Goal: Task Accomplishment & Management: Manage account settings

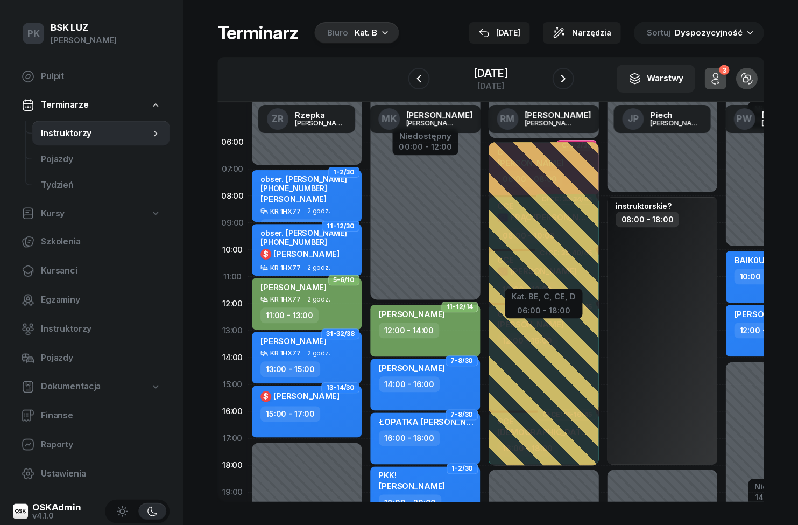
click at [373, 26] on div "Kat. B" at bounding box center [366, 32] width 23 height 13
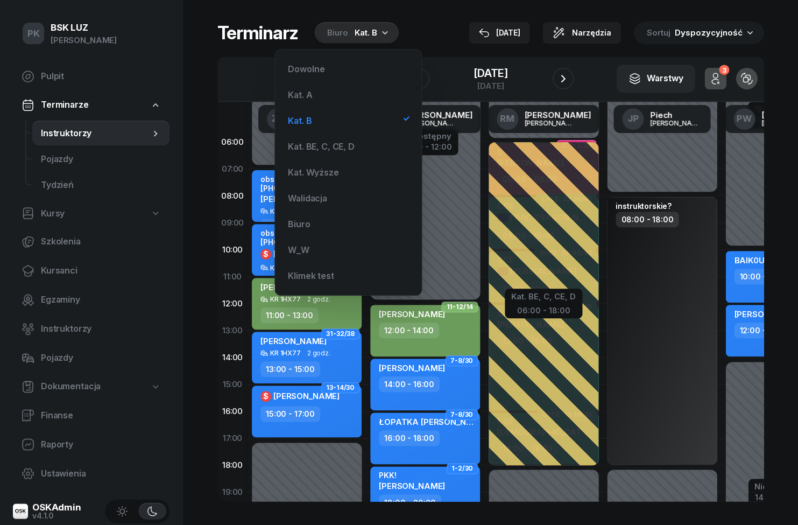
click at [335, 91] on div "Kat. A" at bounding box center [348, 95] width 129 height 22
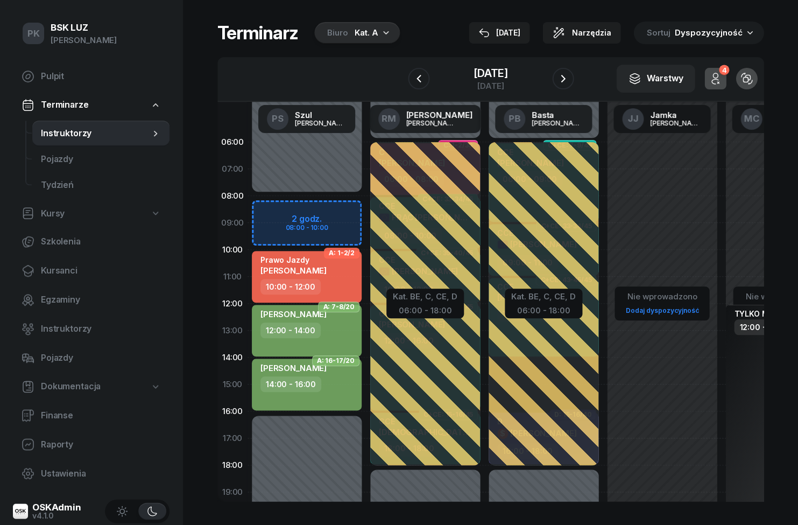
click at [327, 268] on span "[PERSON_NAME]" at bounding box center [293, 270] width 66 height 10
select select "10"
select select "12"
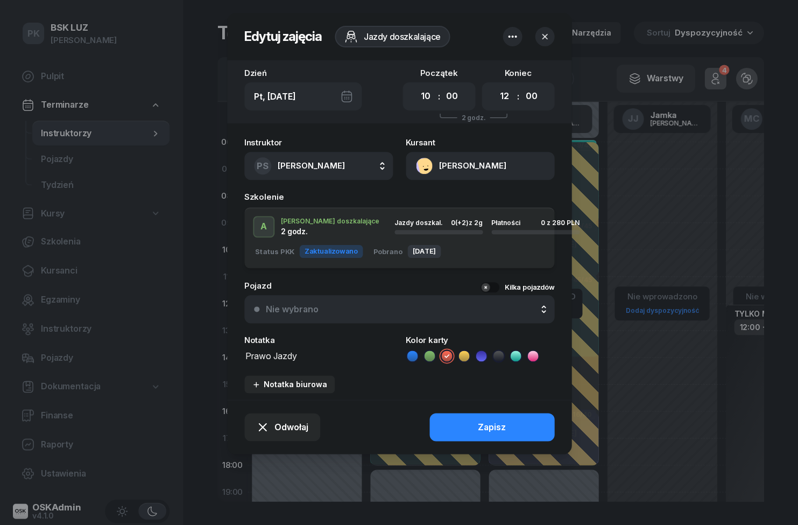
click at [502, 162] on button "[PERSON_NAME]" at bounding box center [480, 166] width 148 height 28
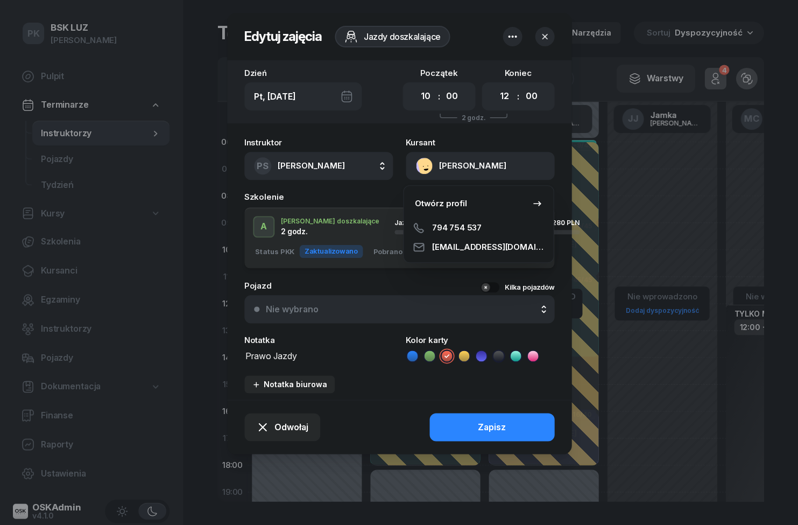
click at [465, 198] on link "Otwórz profil" at bounding box center [478, 203] width 141 height 27
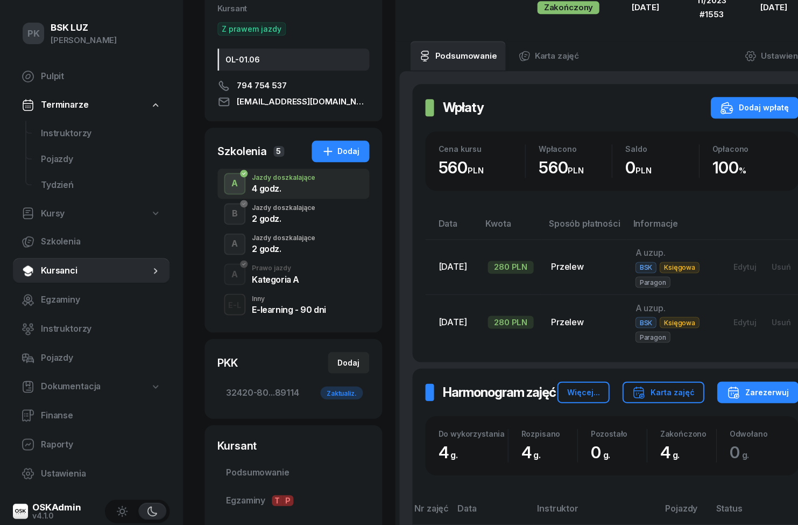
scroll to position [126, 0]
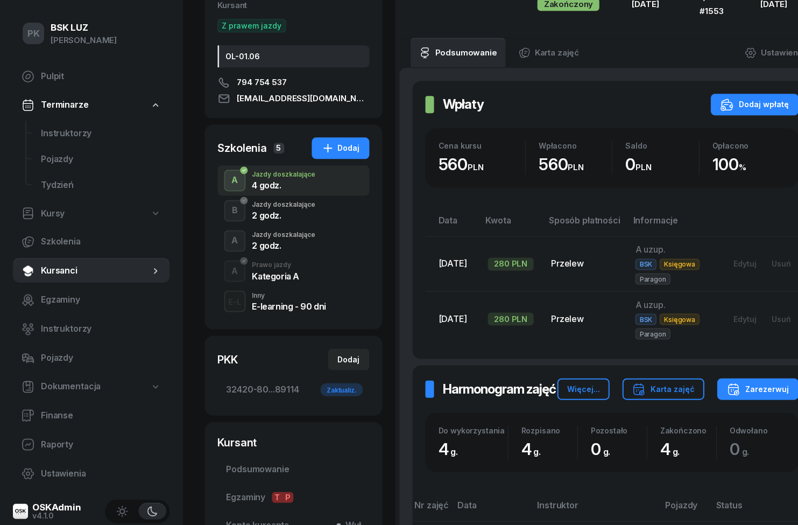
click at [279, 280] on div "Kategoria A" at bounding box center [275, 275] width 47 height 9
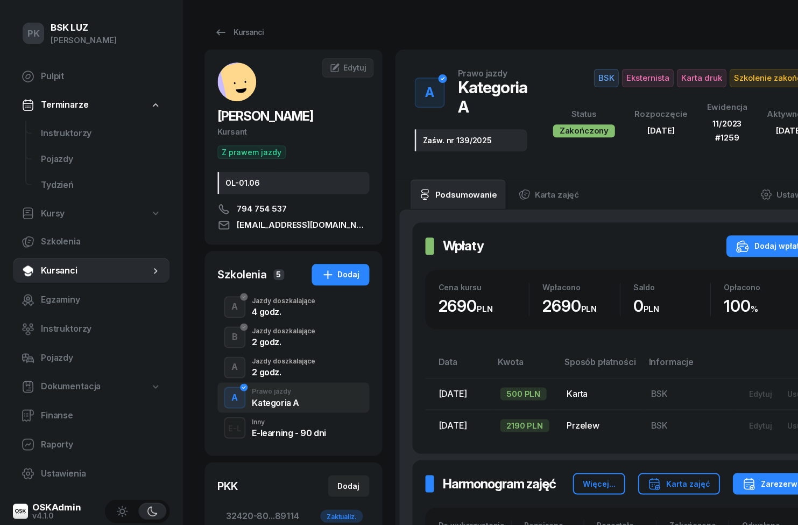
click at [314, 368] on div "2 godz." at bounding box center [283, 370] width 63 height 12
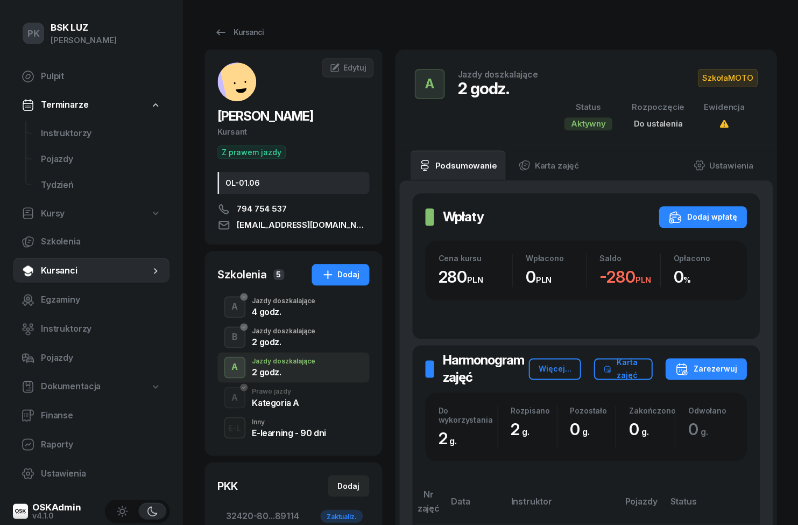
click at [735, 154] on link "Ustawienia" at bounding box center [722, 165] width 77 height 30
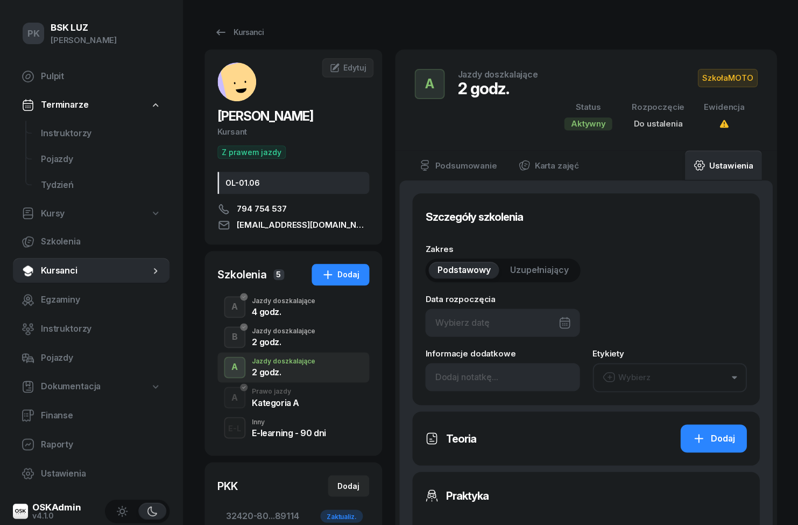
type input "2"
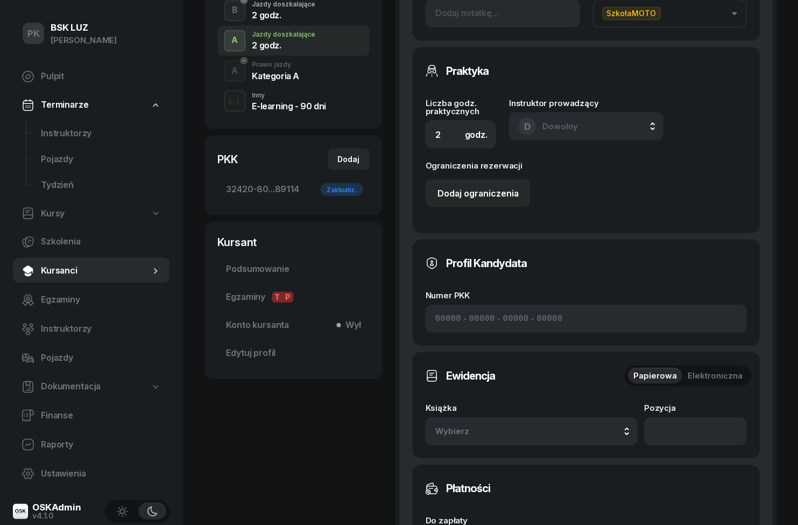
click at [597, 423] on div "Wybierz" at bounding box center [531, 430] width 193 height 14
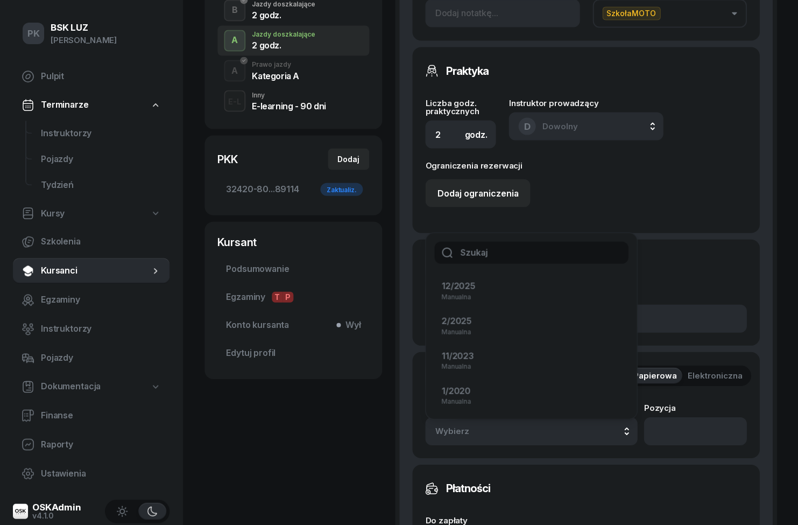
scroll to position [327, 0]
click at [763, 182] on div "Szczegóły szkolenia Data rozpoczęcia Informacje dodatkowe Etykiety SzkołaMOTO P…" at bounding box center [585, 302] width 373 height 897
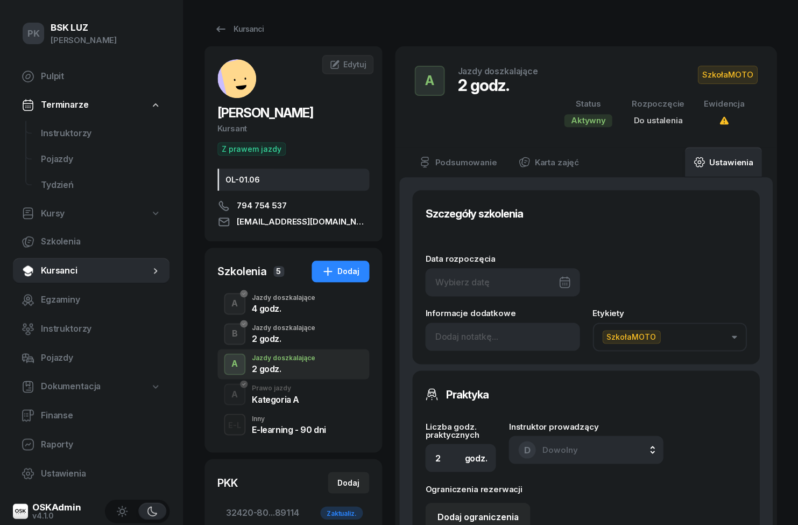
scroll to position [0, 0]
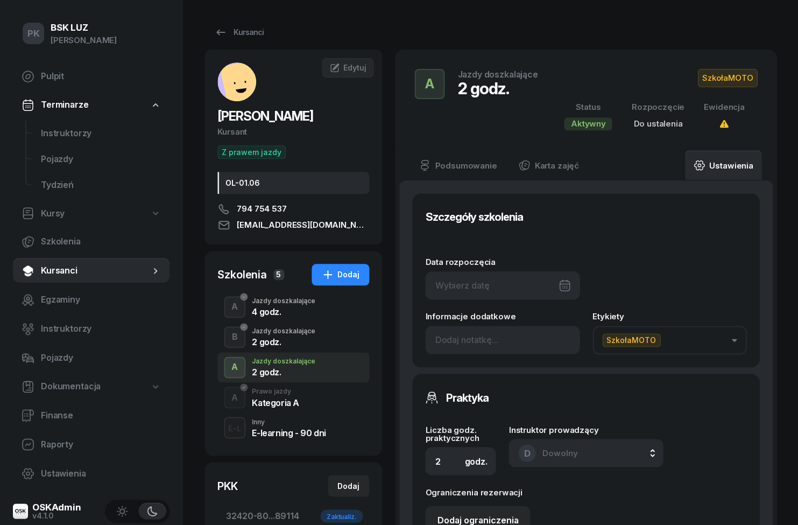
click at [246, 31] on div "Kursanci" at bounding box center [238, 32] width 49 height 13
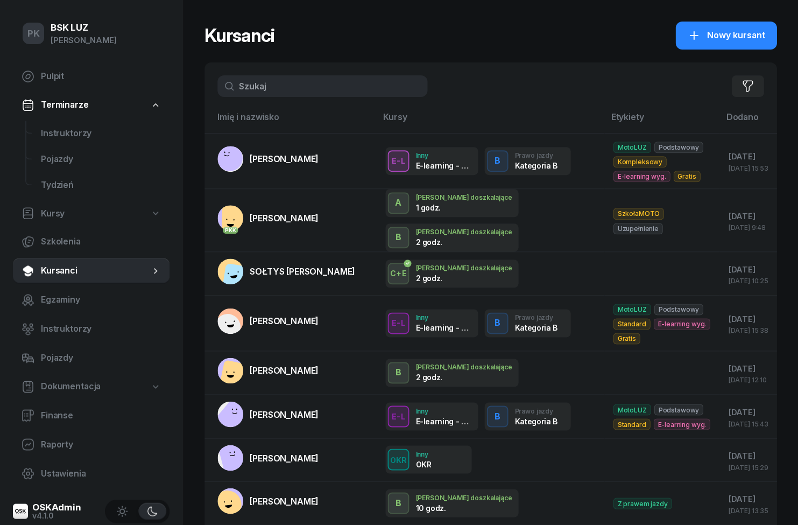
click at [357, 77] on input "text" at bounding box center [322, 86] width 210 height 22
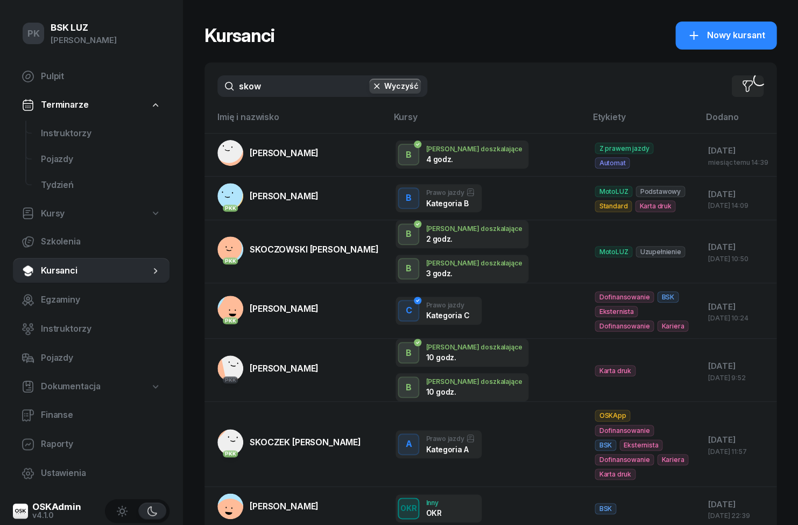
type input "skowr"
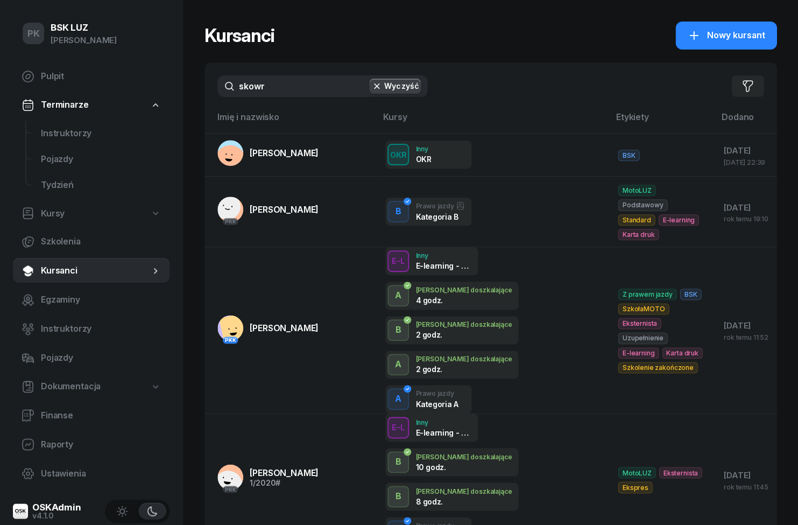
click at [311, 326] on link "PKK [PERSON_NAME]" at bounding box center [267, 328] width 101 height 26
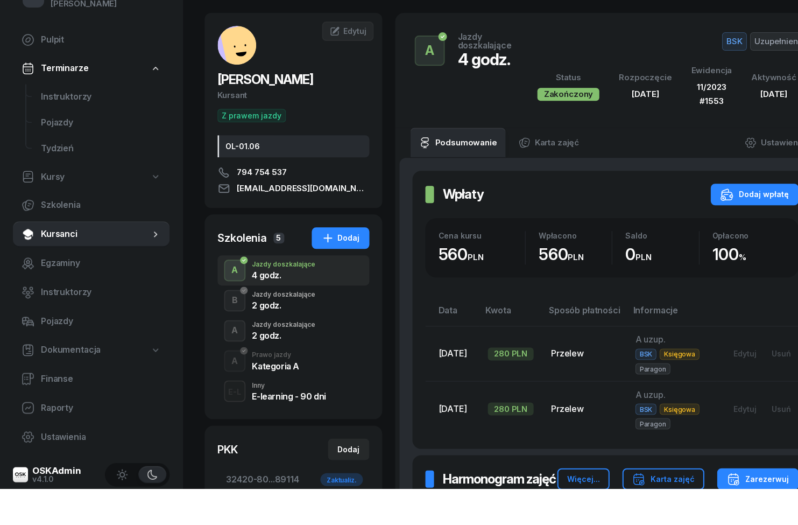
scroll to position [42, 0]
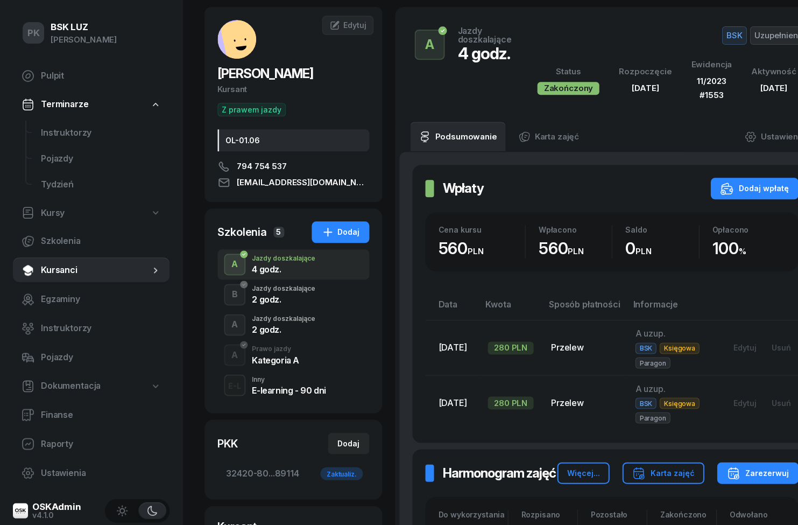
click at [310, 310] on div "B Jazdy doszkalające 2 godz." at bounding box center [293, 295] width 152 height 30
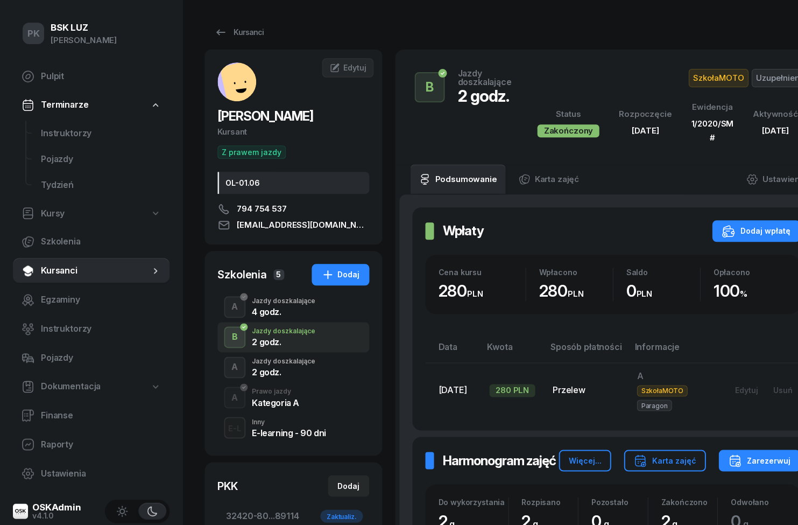
click at [315, 374] on div "2 godz." at bounding box center [283, 371] width 63 height 9
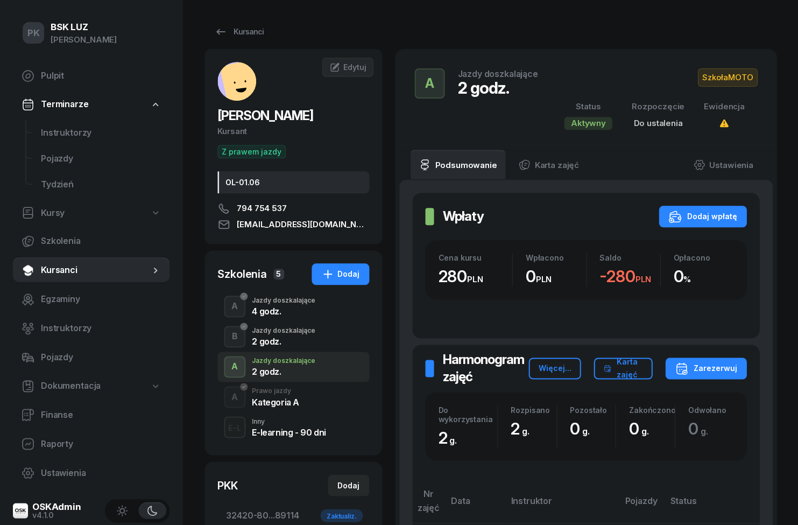
scroll to position [29, 2]
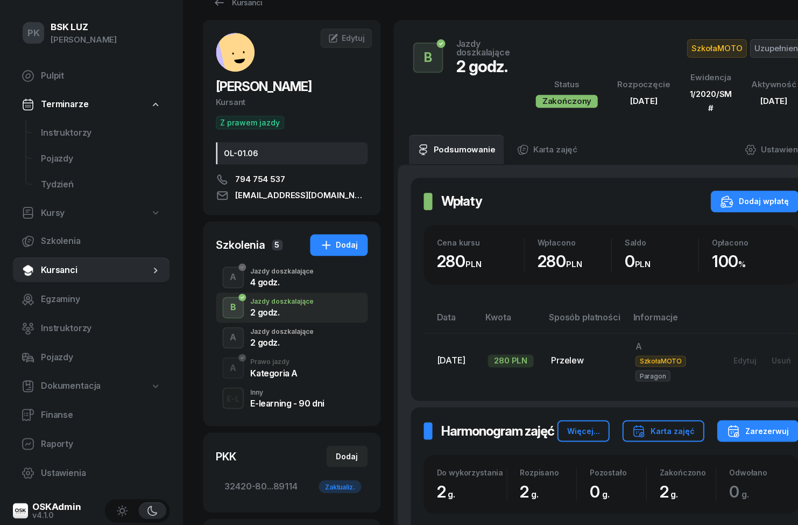
scroll to position [0, 2]
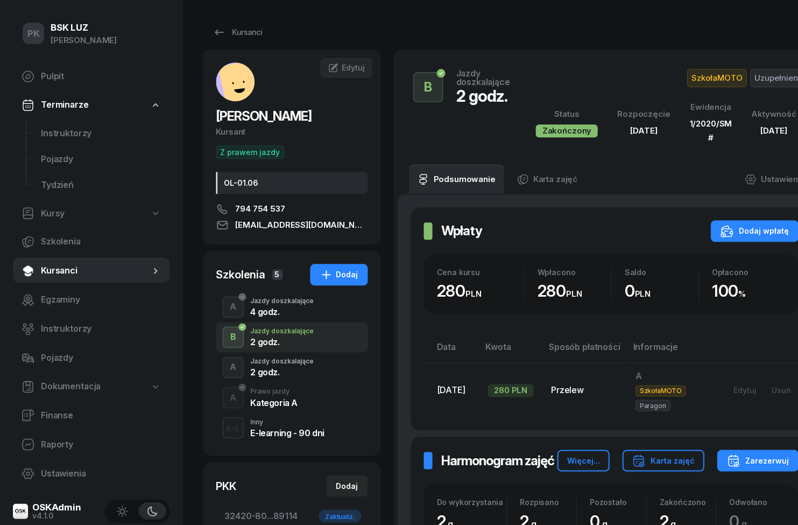
click at [268, 304] on div "Jazdy doszkalające" at bounding box center [281, 300] width 63 height 6
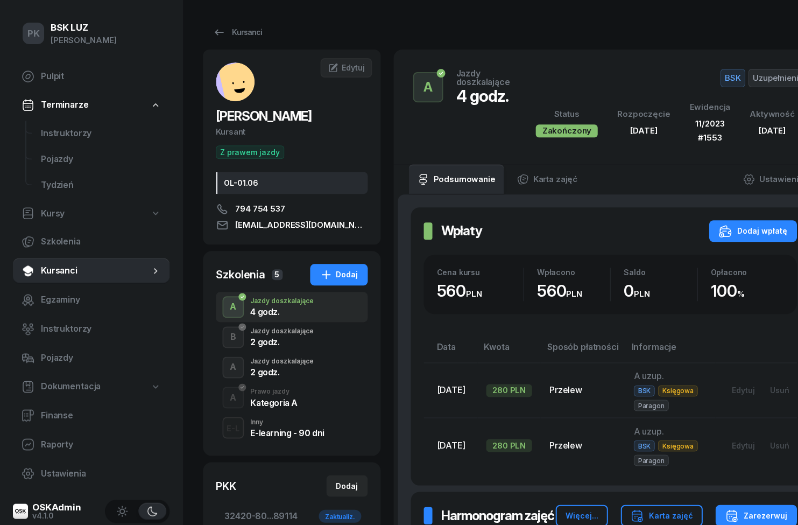
click at [243, 364] on button "A" at bounding box center [233, 367] width 22 height 22
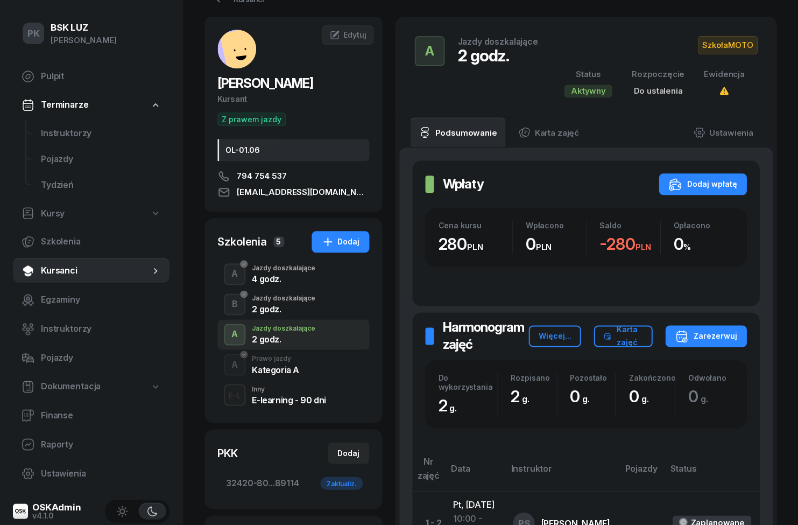
scroll to position [34, 2]
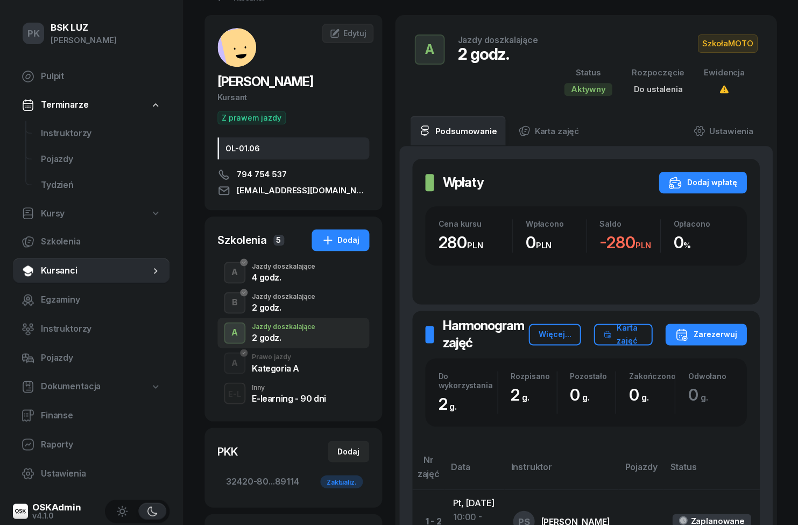
click at [41, 439] on span "Raporty" at bounding box center [101, 444] width 120 height 14
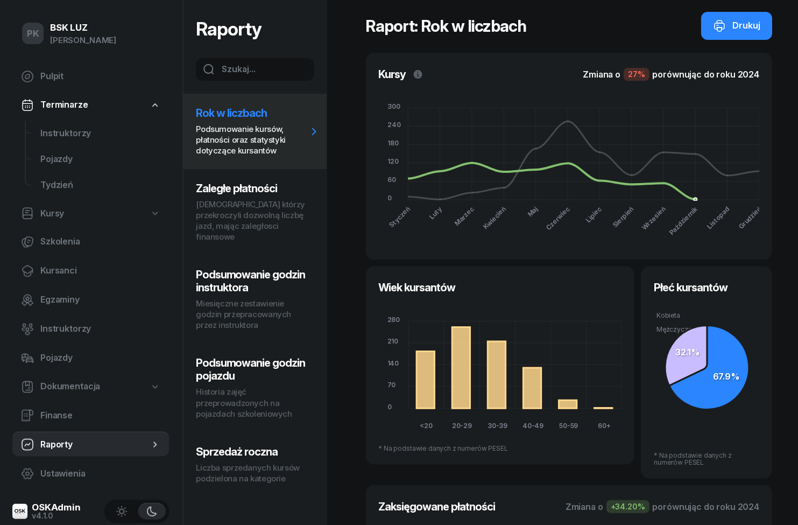
click at [222, 204] on p "[DEMOGRAPHIC_DATA] którzy przekroczyli dozwolną liczbę jazd, mając zaległosci f…" at bounding box center [251, 220] width 111 height 43
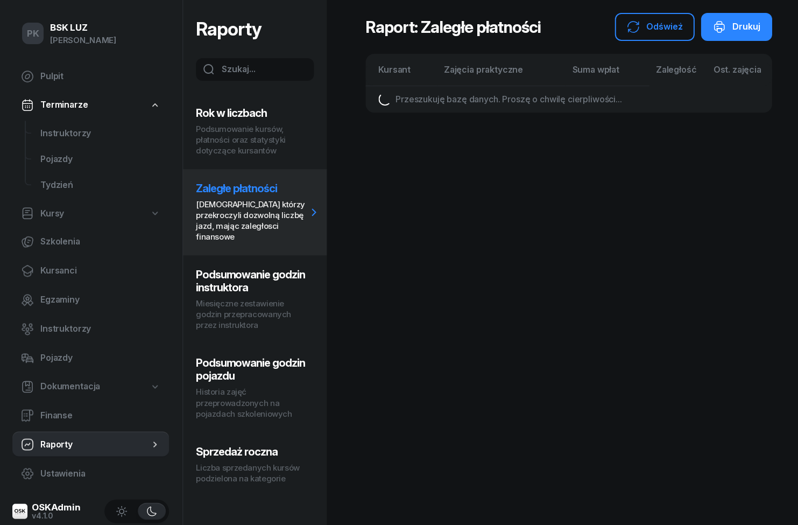
scroll to position [0, 0]
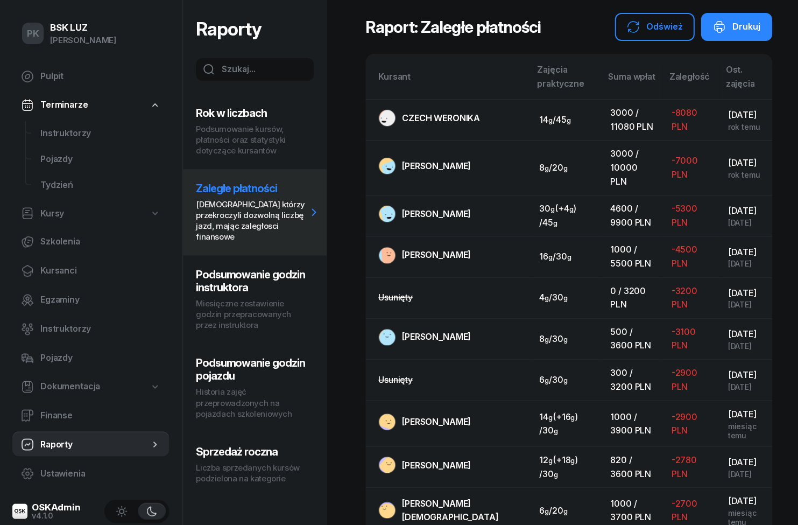
click at [655, 16] on button "Odśwież" at bounding box center [655, 27] width 80 height 28
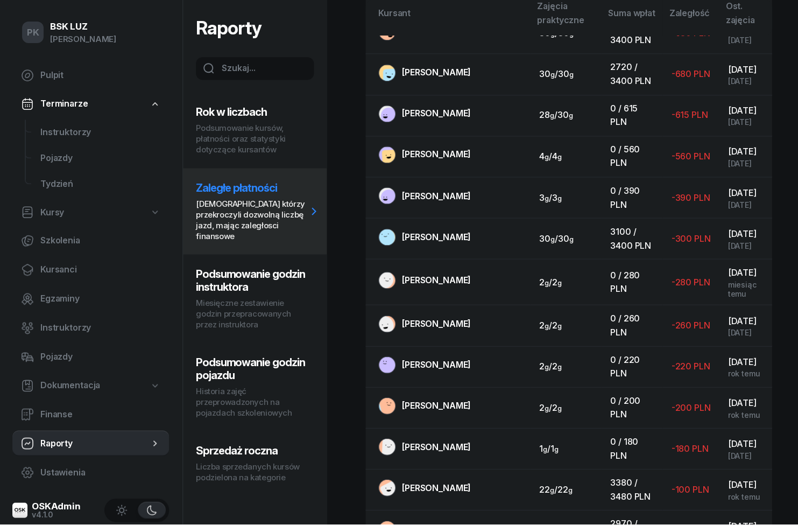
scroll to position [1020, 0]
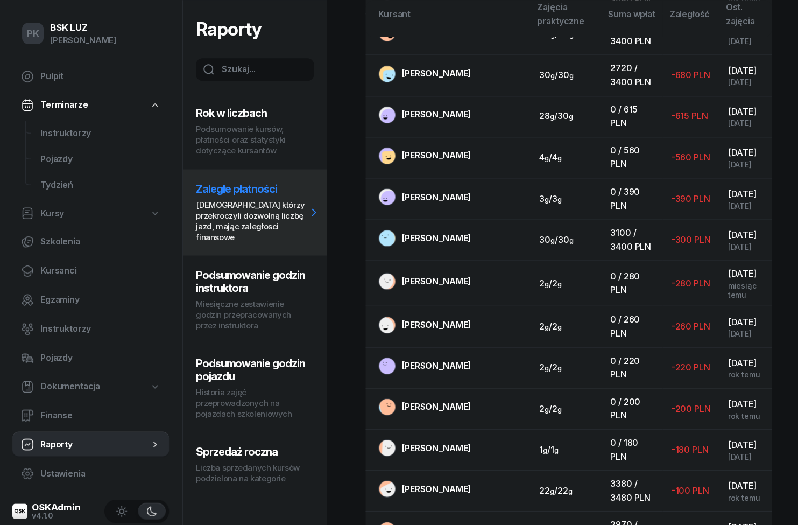
click at [55, 140] on link "Instruktorzy" at bounding box center [100, 134] width 137 height 26
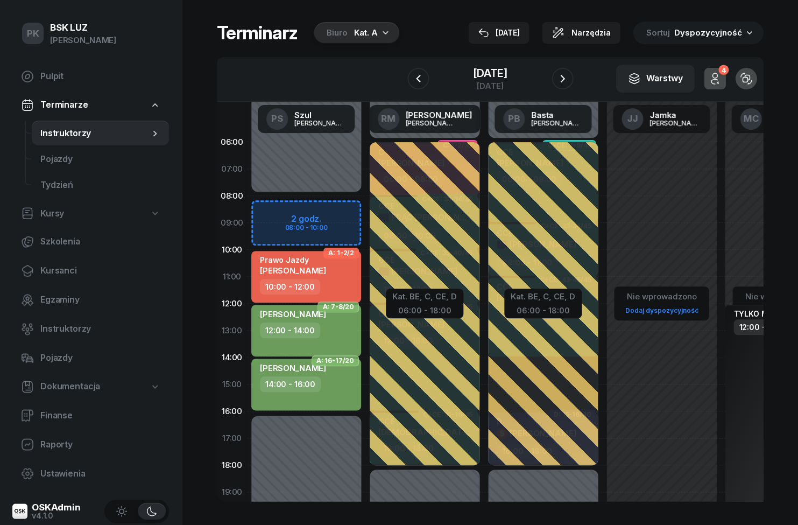
click at [301, 328] on div "12:00 - 14:00" at bounding box center [290, 330] width 60 height 16
select select "12"
select select "14"
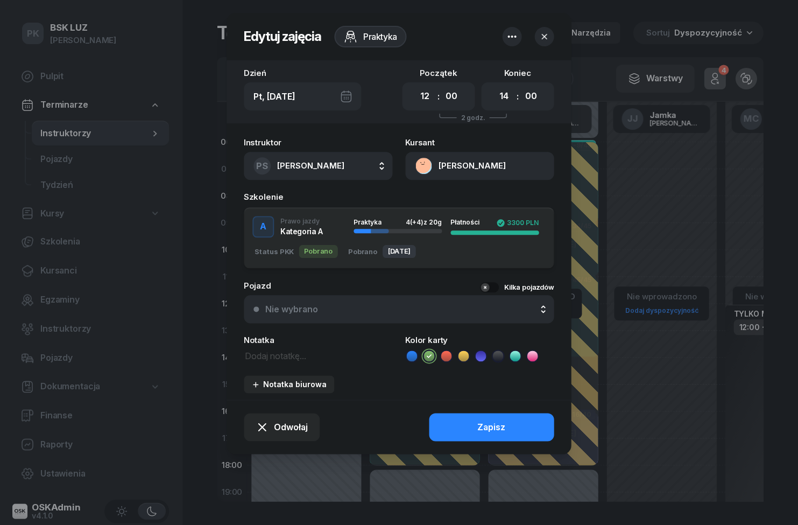
click at [500, 161] on button "[PERSON_NAME]" at bounding box center [480, 166] width 148 height 28
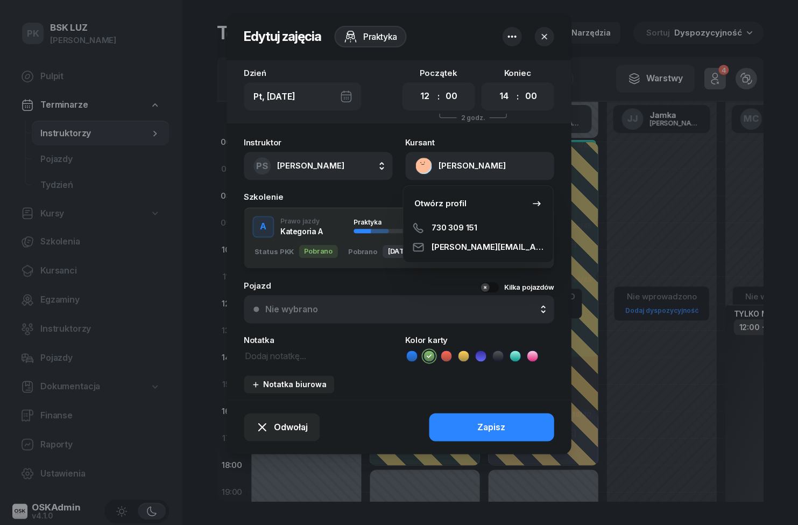
click at [497, 204] on link "Otwórz profil" at bounding box center [478, 203] width 141 height 27
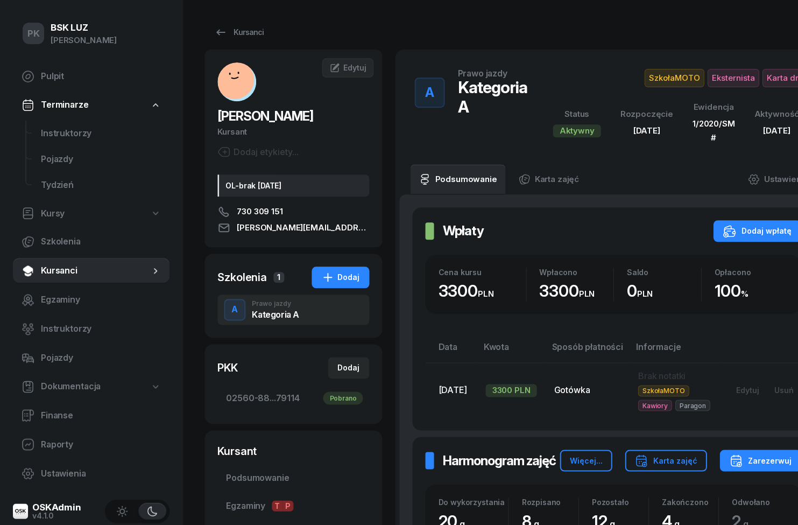
click at [230, 33] on div "Kursanci" at bounding box center [238, 32] width 49 height 13
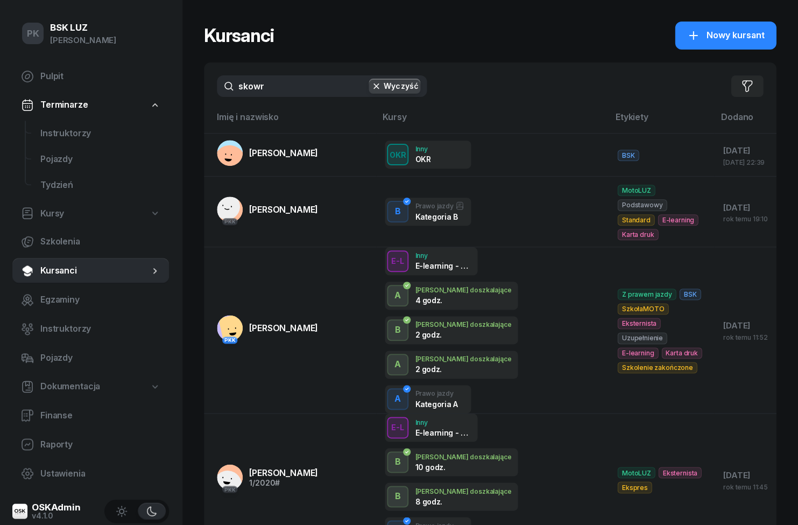
click at [65, 133] on span "Instruktorzy" at bounding box center [101, 133] width 120 height 14
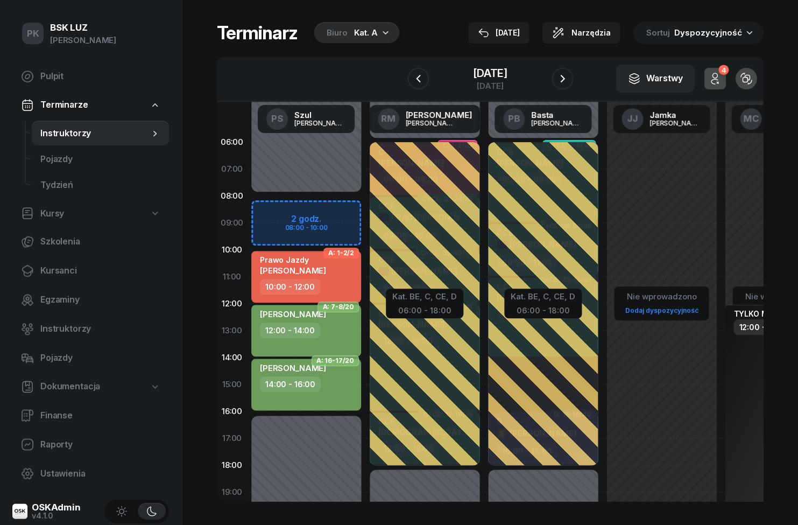
click at [321, 384] on div "14:00 - 16:00" at bounding box center [290, 384] width 61 height 16
select select "14"
select select "16"
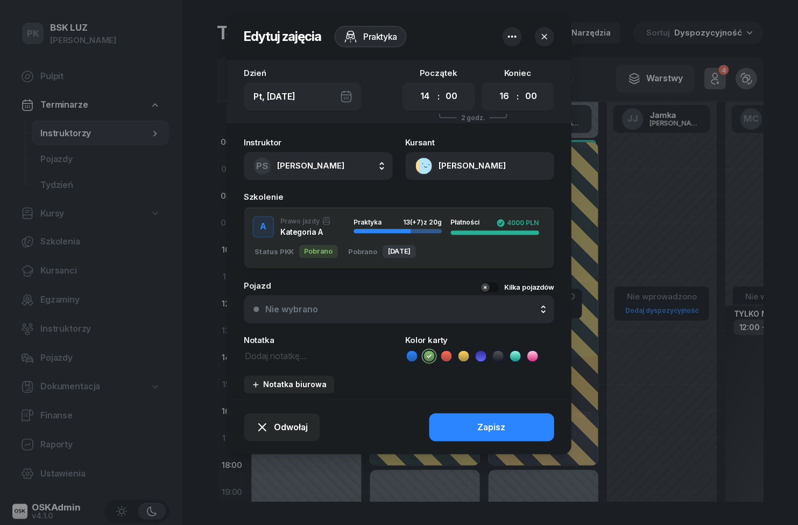
click at [499, 165] on button "[PERSON_NAME]" at bounding box center [480, 166] width 148 height 28
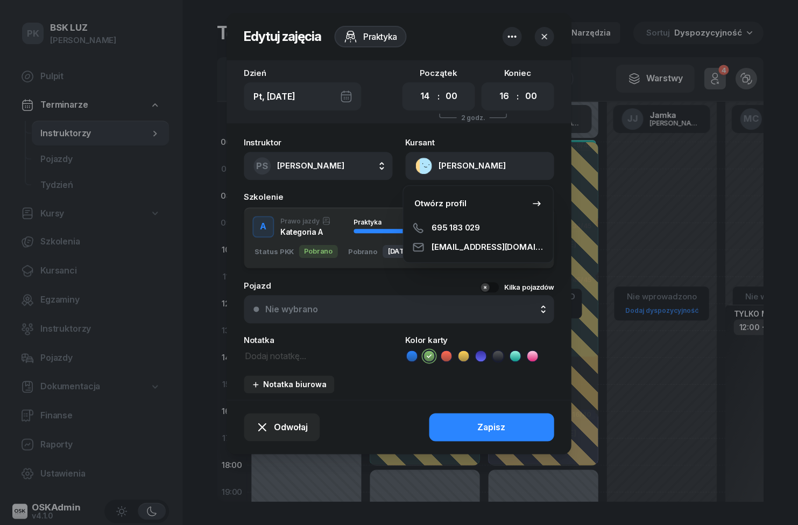
click at [499, 198] on link "Otwórz profil" at bounding box center [478, 203] width 141 height 27
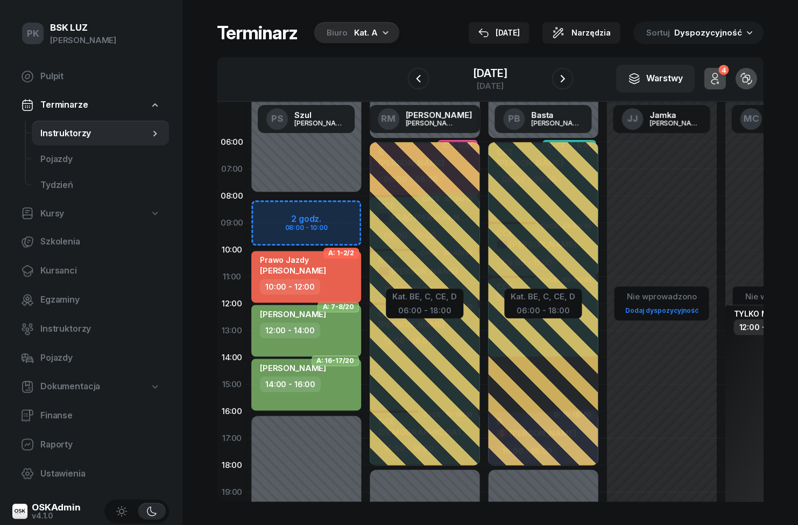
click at [295, 271] on span "[PERSON_NAME]" at bounding box center [293, 270] width 66 height 10
select select "10"
select select "12"
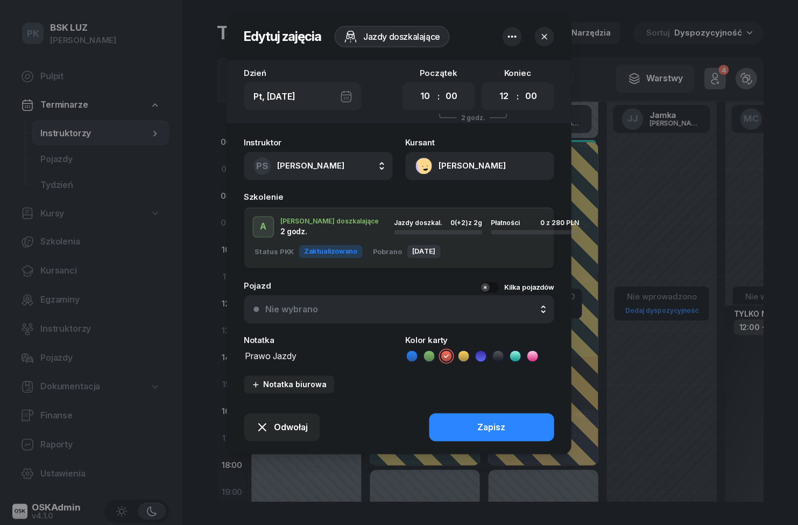
click at [728, 179] on div at bounding box center [399, 262] width 798 height 525
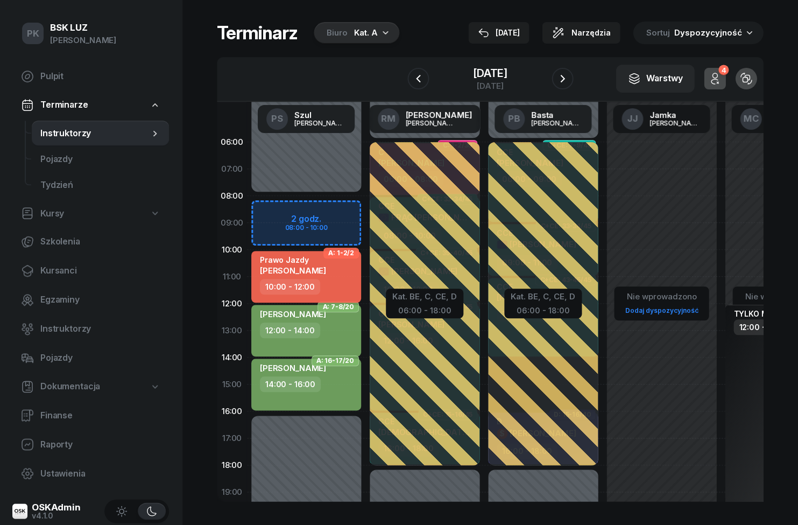
click at [282, 274] on span "[PERSON_NAME]" at bounding box center [293, 270] width 66 height 10
select select "10"
select select "12"
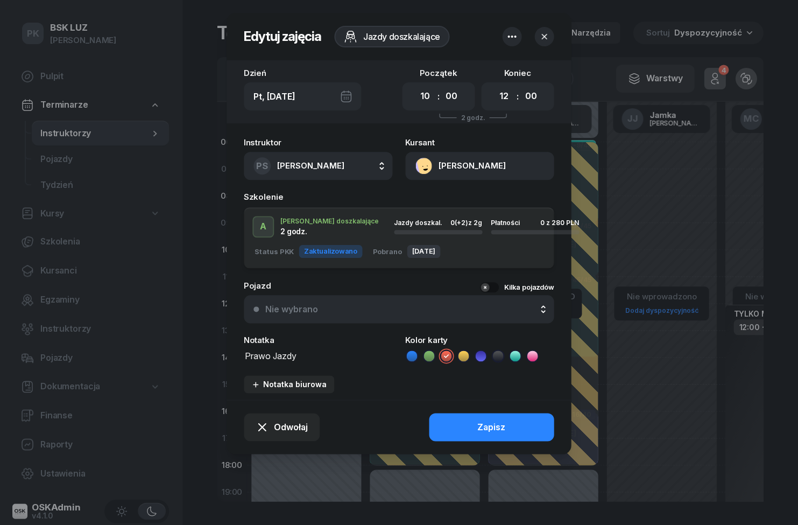
click at [545, 41] on icon "button" at bounding box center [544, 36] width 11 height 11
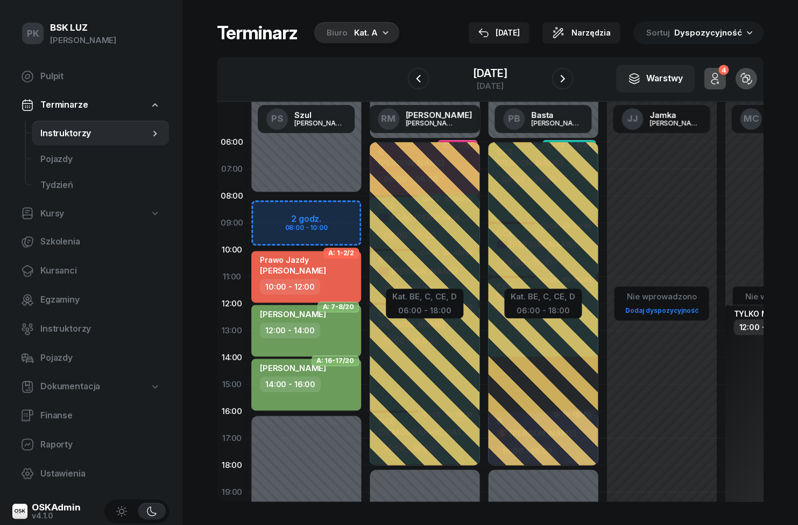
click at [412, 80] on icon "button" at bounding box center [418, 78] width 13 height 13
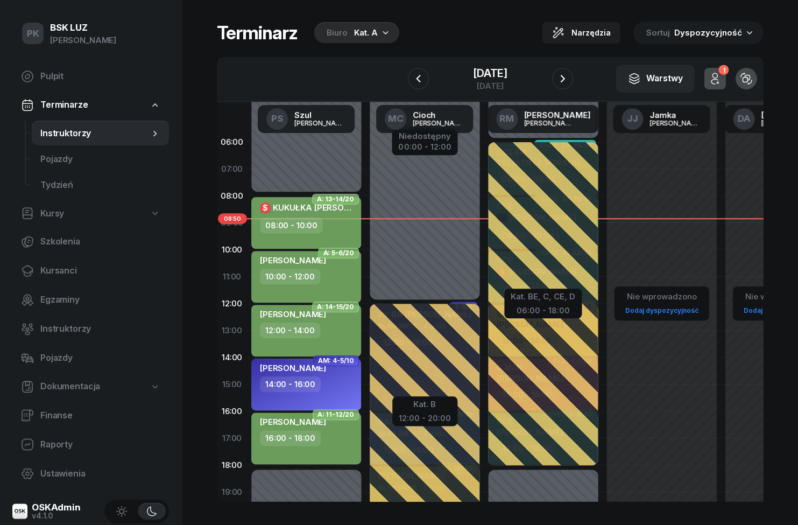
click at [562, 82] on button "button" at bounding box center [563, 79] width 22 height 22
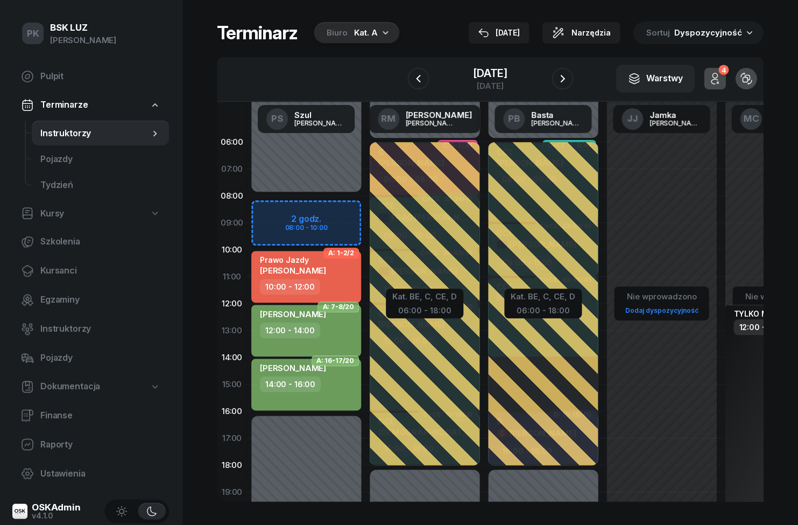
click at [337, 282] on div "10:00 - 12:00" at bounding box center [307, 287] width 95 height 16
select select "10"
select select "12"
